Goal: Task Accomplishment & Management: Manage account settings

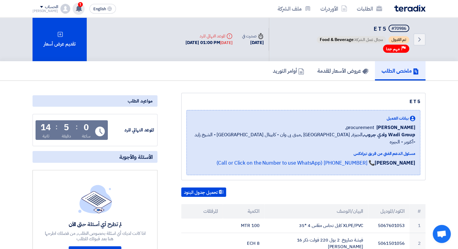
click at [78, 4] on span "1" at bounding box center [80, 4] width 5 height 5
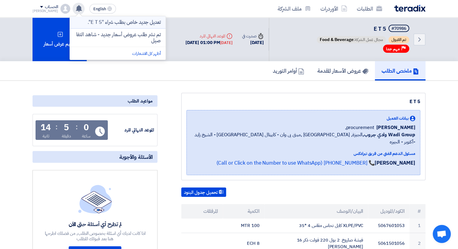
click at [129, 24] on p "تعديل جديد خاص بطلب شراء "E T 5"." at bounding box center [124, 22] width 73 height 6
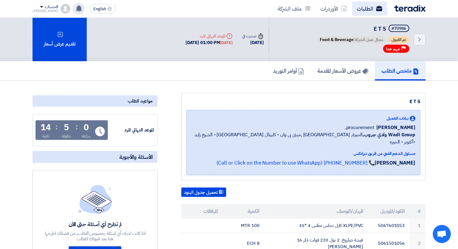
click at [372, 6] on link "الطلبات" at bounding box center [369, 9] width 35 height 14
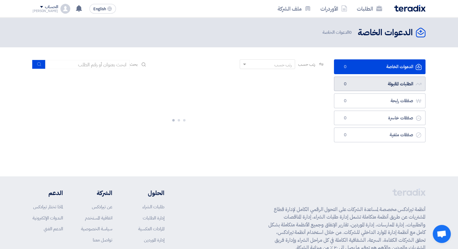
click at [403, 81] on link "الطلبات المقبولة الطلبات المقبولة 0" at bounding box center [380, 83] width 92 height 15
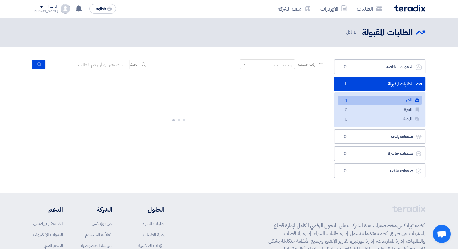
click at [346, 101] on span "1" at bounding box center [345, 101] width 7 height 6
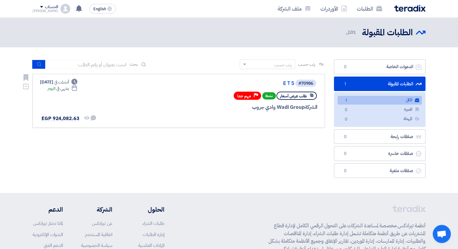
click at [66, 89] on div "Deadline ينتهي في [DATE]" at bounding box center [63, 88] width 30 height 6
click at [151, 147] on div "رتب حسب رتب حسب بحث مجال الطلب مسؤول المشتريات نوع الطلب" at bounding box center [178, 119] width 301 height 121
click at [312, 97] on icon at bounding box center [311, 95] width 4 height 4
click at [375, 80] on link "الطلبات المقبولة الطلبات المقبولة 1" at bounding box center [380, 83] width 92 height 15
click at [292, 97] on span "طلب عرض أسعار" at bounding box center [293, 96] width 27 height 6
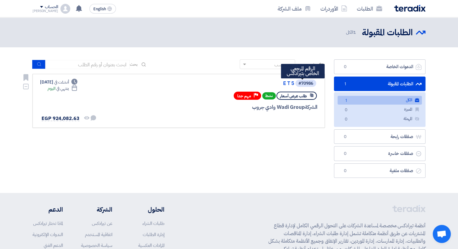
click at [309, 81] on div "#70986" at bounding box center [305, 83] width 15 height 4
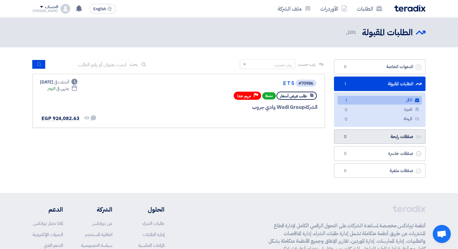
click at [373, 139] on link "صفقات رابحة صفقات رابحة 0" at bounding box center [380, 136] width 92 height 15
